Goal: Task Accomplishment & Management: Use online tool/utility

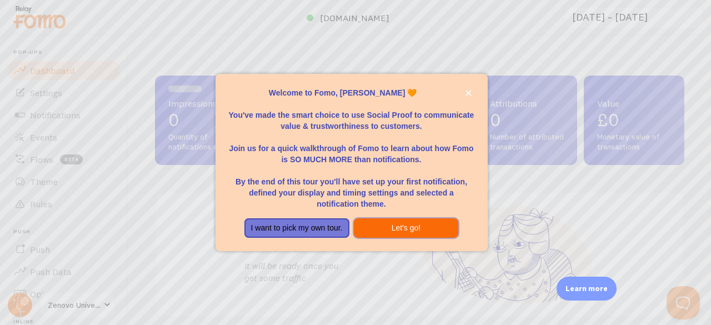
click at [400, 230] on button "Let's go!" at bounding box center [406, 228] width 105 height 20
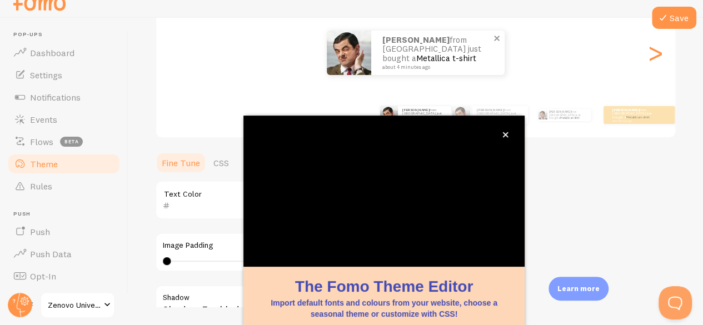
scroll to position [54, 0]
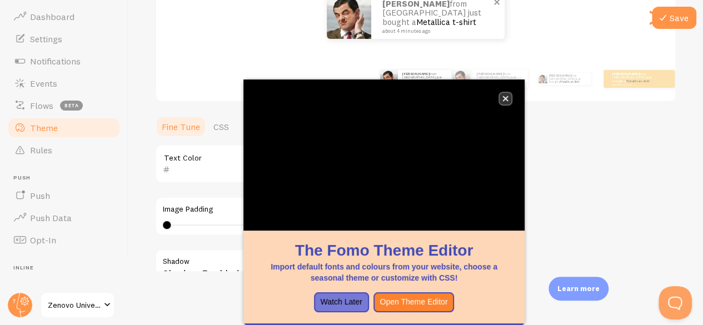
click at [501, 100] on button "close," at bounding box center [506, 99] width 12 height 12
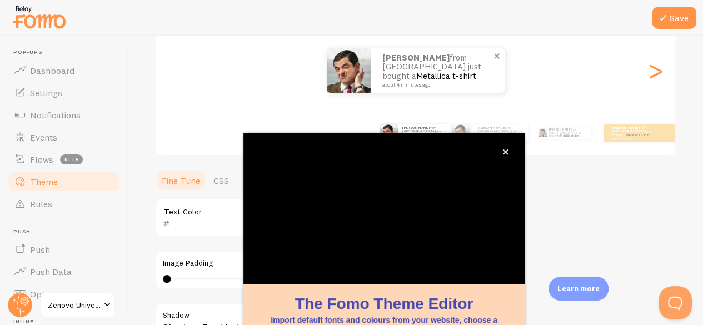
scroll to position [53, 0]
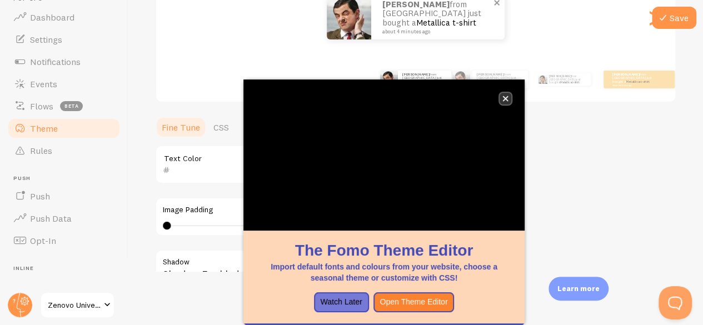
click at [502, 98] on icon "close," at bounding box center [505, 99] width 6 height 6
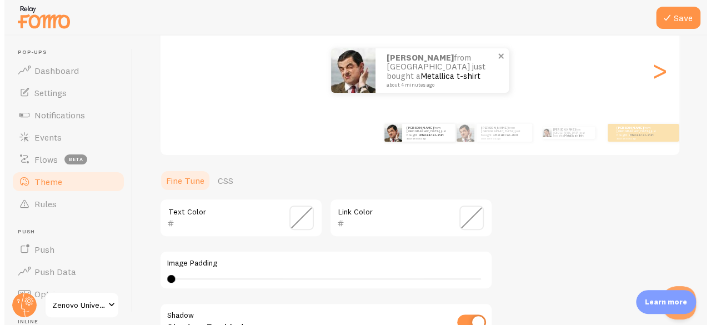
scroll to position [0, 0]
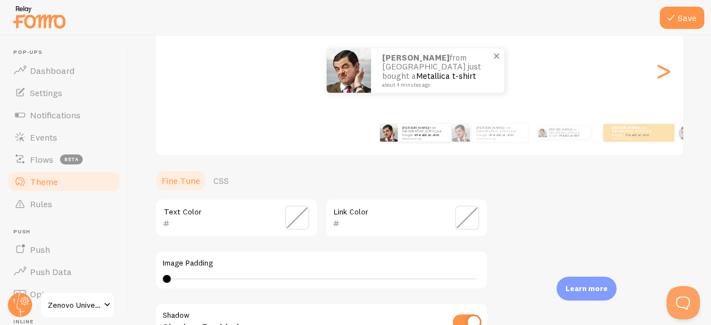
click at [294, 218] on span at bounding box center [297, 218] width 24 height 24
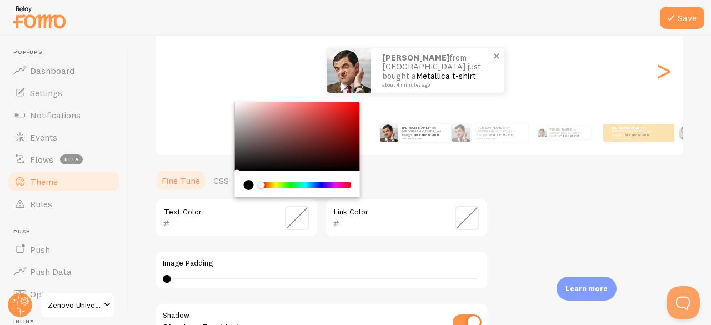
click at [345, 246] on div "Text Color Link Color Image Padding 0 0 - undefined Shadow Shadow Enabled Hover…" at bounding box center [321, 304] width 333 height 213
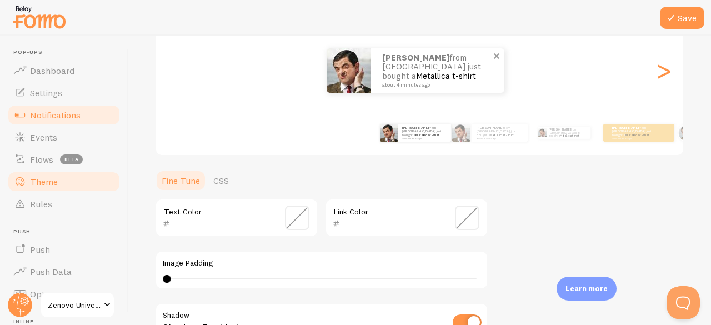
click at [45, 110] on span "Notifications" at bounding box center [55, 114] width 51 height 11
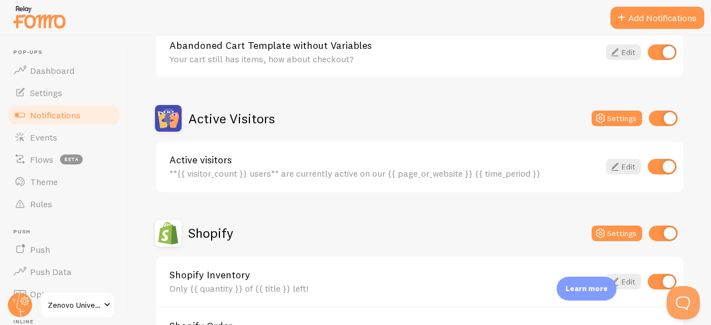
scroll to position [214, 0]
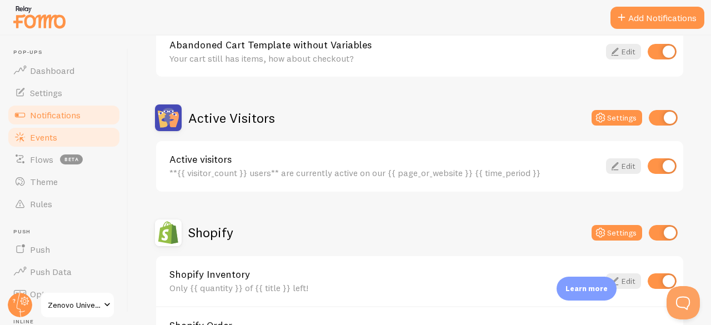
click at [48, 138] on span "Events" at bounding box center [43, 137] width 27 height 11
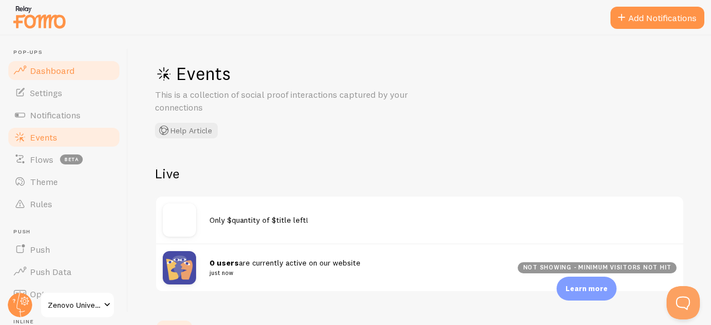
click at [53, 69] on span "Dashboard" at bounding box center [52, 70] width 44 height 11
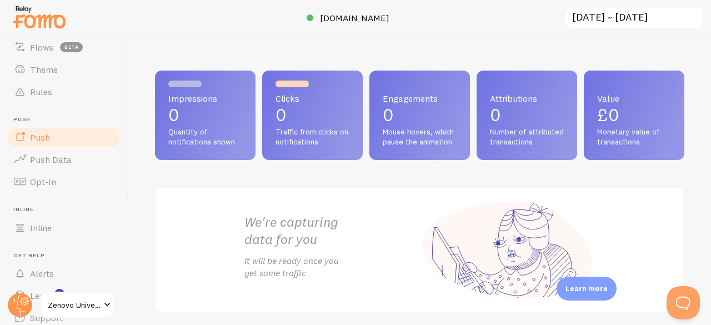
scroll to position [113, 0]
click at [41, 134] on span "Push" at bounding box center [40, 136] width 20 height 11
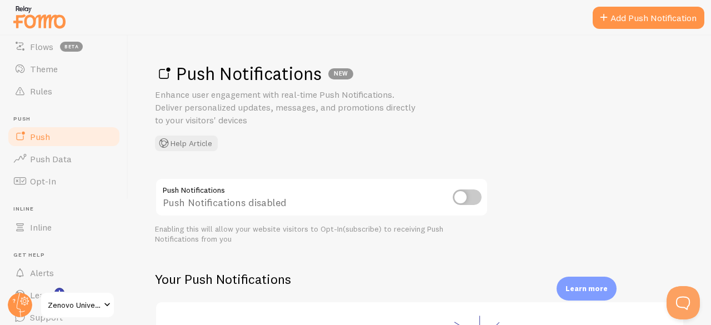
click at [464, 197] on input "checkbox" at bounding box center [467, 198] width 29 height 16
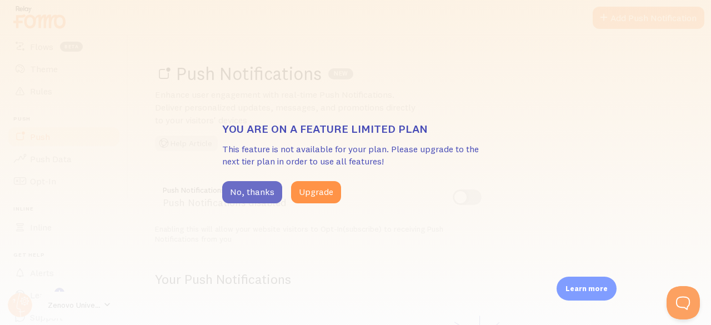
click at [259, 200] on button "No, thanks" at bounding box center [252, 192] width 60 height 22
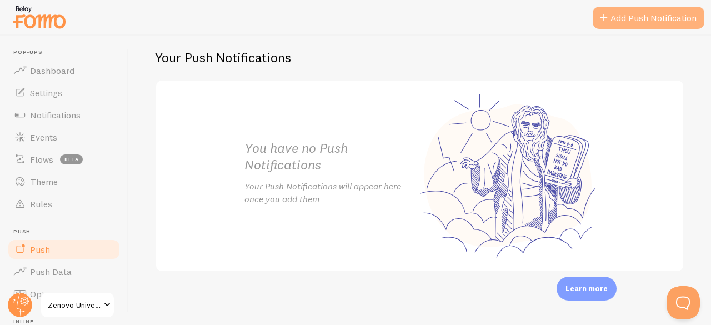
click at [650, 12] on link "Add Push Notification" at bounding box center [649, 18] width 112 height 22
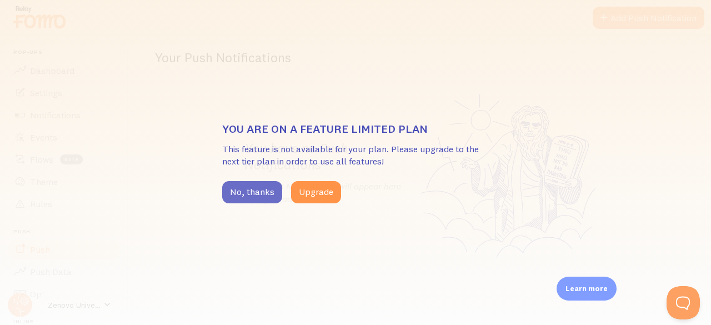
click at [251, 196] on button "No, thanks" at bounding box center [252, 192] width 60 height 22
